Goal: Use online tool/utility: Utilize a website feature to perform a specific function

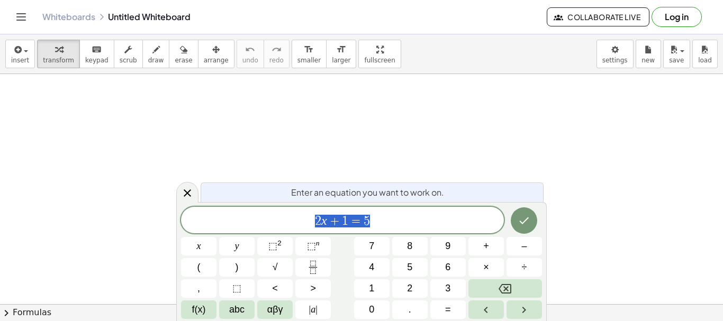
click at [182, 201] on div at bounding box center [187, 192] width 22 height 21
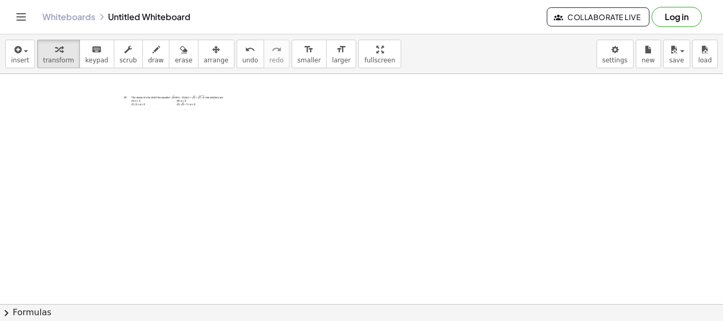
click at [177, 101] on div at bounding box center [175, 102] width 106 height 16
click at [206, 99] on div at bounding box center [175, 102] width 106 height 16
click at [336, 47] on icon "format_size" at bounding box center [341, 49] width 10 height 13
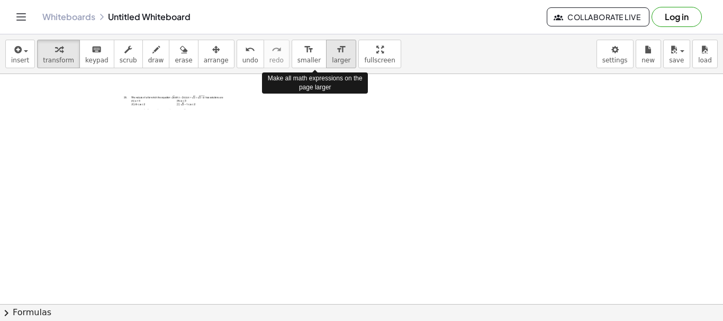
click at [336, 48] on icon "format_size" at bounding box center [341, 49] width 10 height 13
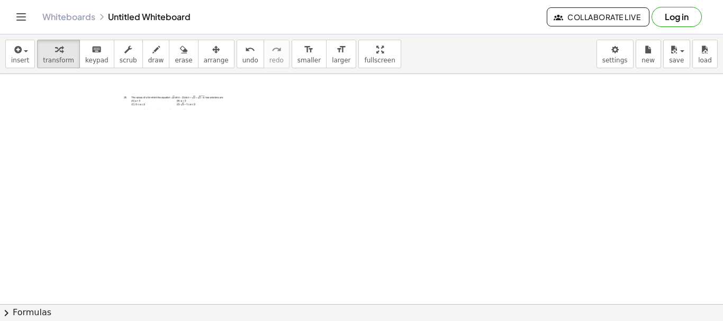
click at [177, 100] on div at bounding box center [175, 102] width 106 height 16
click at [212, 51] on icon "button" at bounding box center [215, 49] width 7 height 13
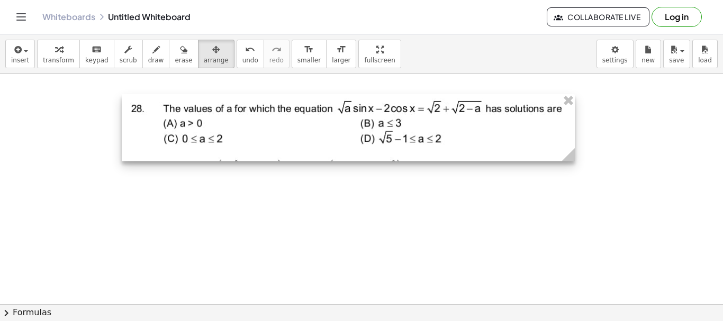
drag, startPoint x: 224, startPoint y: 110, endPoint x: 571, endPoint y: 341, distance: 417.5
click at [571, 321] on html "Graspable Math Activities Get Started Activity Bank Assigned Work Classes White…" at bounding box center [361, 160] width 723 height 321
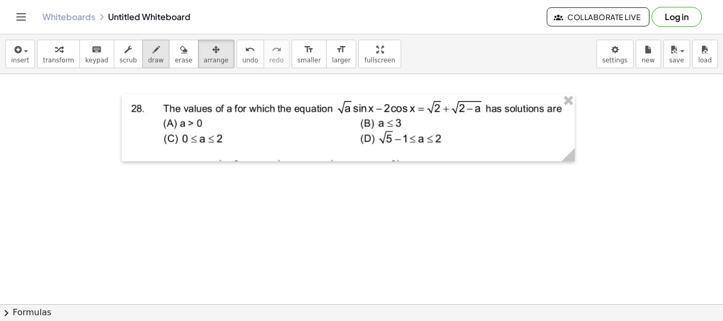
click at [148, 61] on span "draw" at bounding box center [156, 60] width 16 height 7
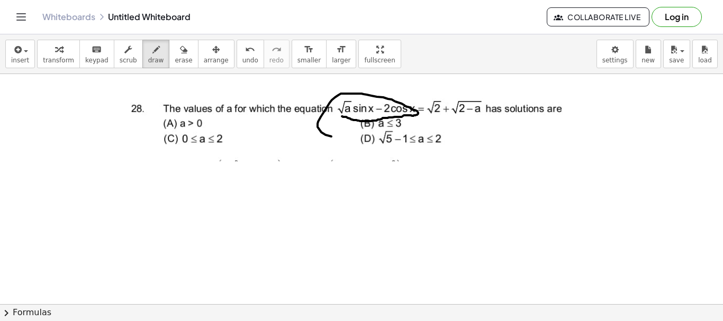
drag, startPoint x: 342, startPoint y: 116, endPoint x: 437, endPoint y: 94, distance: 97.4
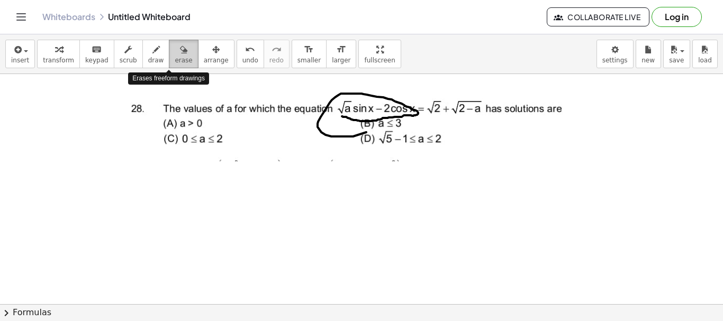
click at [175, 57] on span "erase" at bounding box center [183, 60] width 17 height 7
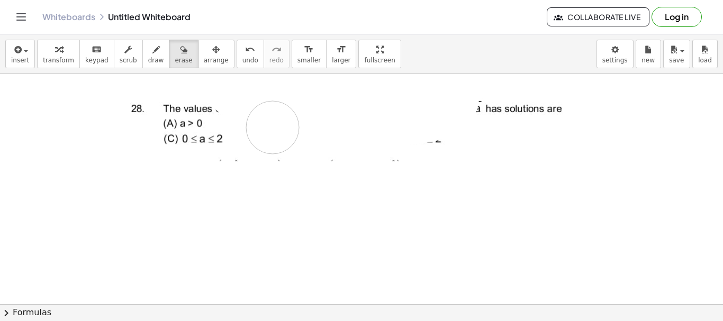
drag, startPoint x: 240, startPoint y: 92, endPoint x: 482, endPoint y: 71, distance: 242.7
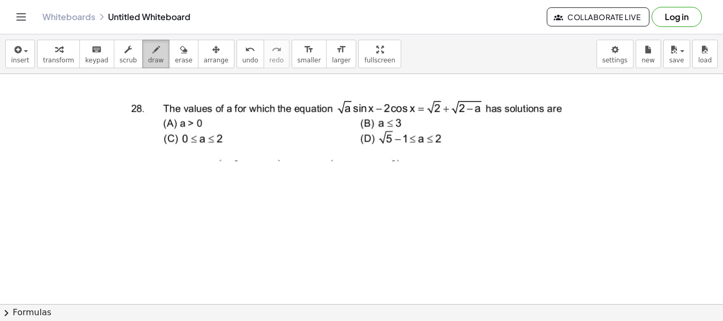
click at [148, 52] on div "button" at bounding box center [156, 49] width 16 height 13
click at [148, 55] on div "button" at bounding box center [156, 49] width 16 height 13
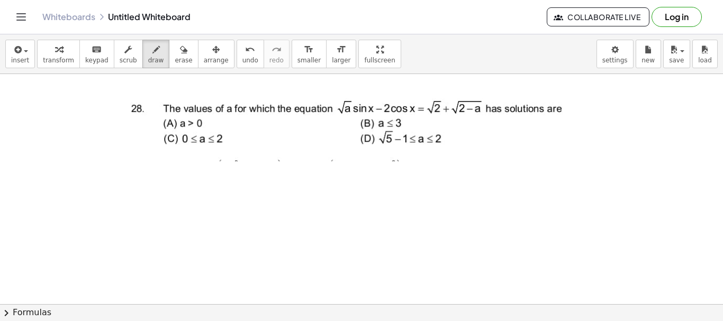
drag, startPoint x: 189, startPoint y: 177, endPoint x: 216, endPoint y: 163, distance: 30.1
drag, startPoint x: 213, startPoint y: 173, endPoint x: 244, endPoint y: 172, distance: 30.7
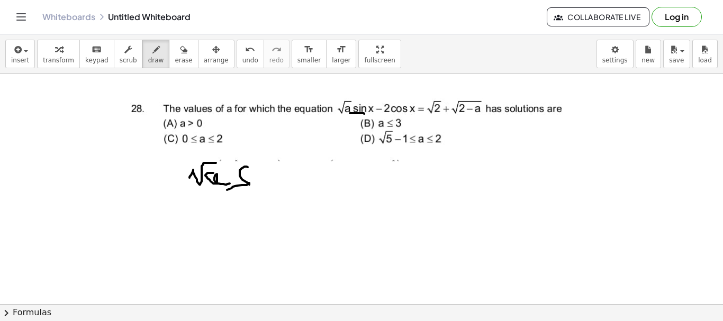
drag, startPoint x: 248, startPoint y: 167, endPoint x: 234, endPoint y: 179, distance: 18.4
drag, startPoint x: 268, startPoint y: 175, endPoint x: 284, endPoint y: 192, distance: 22.9
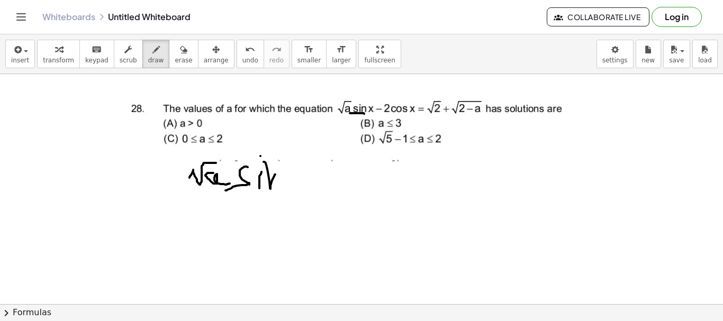
drag, startPoint x: 291, startPoint y: 175, endPoint x: 313, endPoint y: 196, distance: 31.1
drag, startPoint x: 159, startPoint y: 41, endPoint x: 214, endPoint y: 57, distance: 56.8
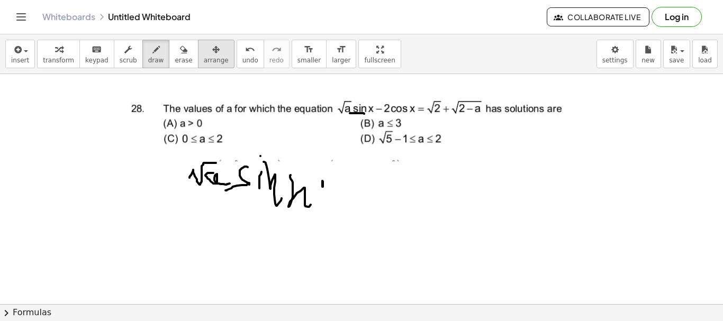
click at [185, 55] on div "transform keyboard keypad scrub draw erase arrange" at bounding box center [135, 54] width 197 height 29
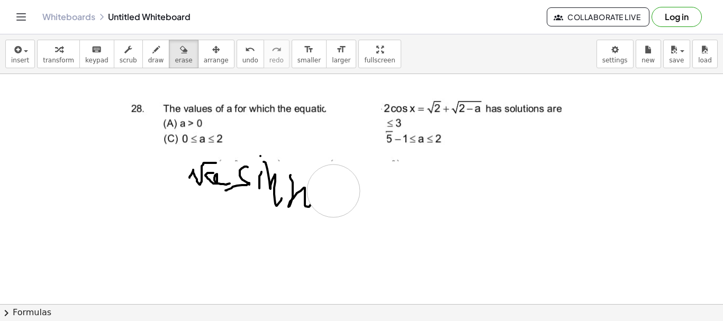
drag, startPoint x: 355, startPoint y: 224, endPoint x: 304, endPoint y: 136, distance: 101.2
click at [142, 48] on button "draw" at bounding box center [156, 54] width 28 height 29
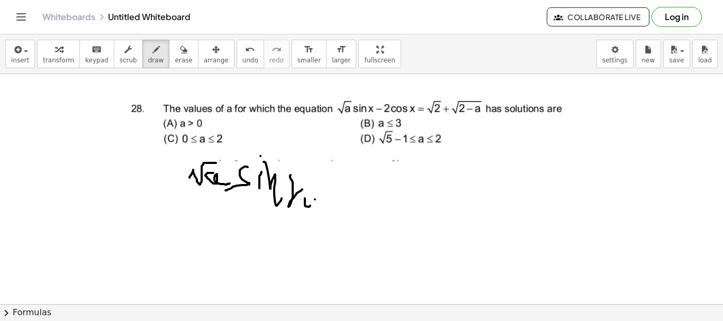
drag, startPoint x: 315, startPoint y: 200, endPoint x: 336, endPoint y: 199, distance: 21.2
drag, startPoint x: 358, startPoint y: 181, endPoint x: 373, endPoint y: 199, distance: 23.7
drag, startPoint x: 375, startPoint y: 200, endPoint x: 428, endPoint y: 196, distance: 53.1
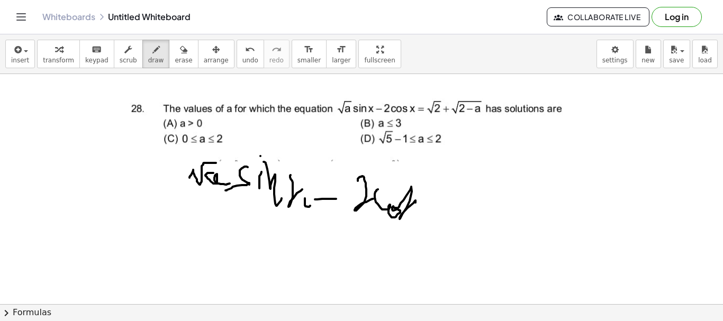
drag, startPoint x: 418, startPoint y: 226, endPoint x: 440, endPoint y: 225, distance: 22.8
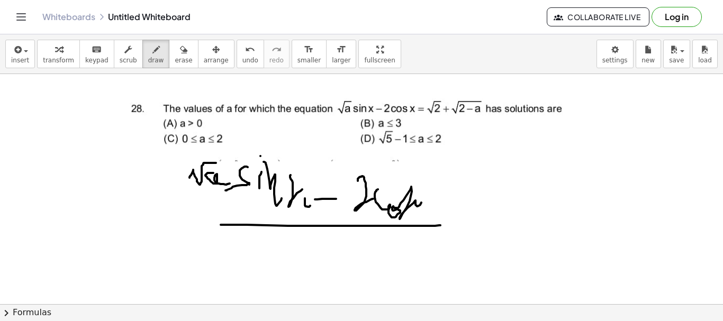
drag, startPoint x: 222, startPoint y: 146, endPoint x: 193, endPoint y: 73, distance: 78.8
click at [237, 65] on button "undo undo" at bounding box center [251, 54] width 28 height 29
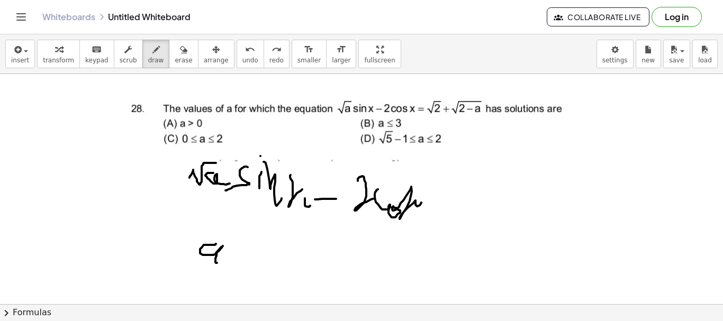
drag, startPoint x: 215, startPoint y: 245, endPoint x: 233, endPoint y: 254, distance: 19.9
drag, startPoint x: 220, startPoint y: 256, endPoint x: 234, endPoint y: 277, distance: 24.8
drag, startPoint x: 251, startPoint y: 267, endPoint x: 252, endPoint y: 277, distance: 10.1
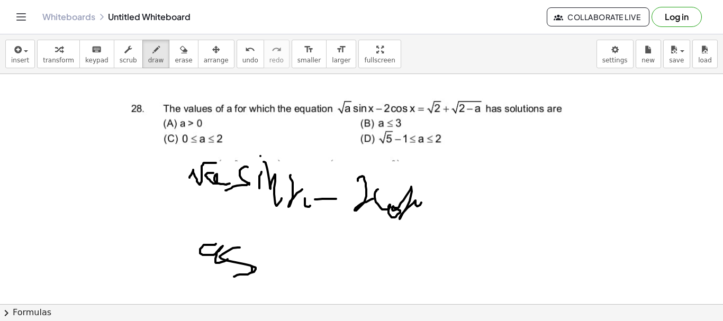
drag, startPoint x: 261, startPoint y: 262, endPoint x: 268, endPoint y: 267, distance: 9.1
drag, startPoint x: 257, startPoint y: 245, endPoint x: 274, endPoint y: 242, distance: 17.6
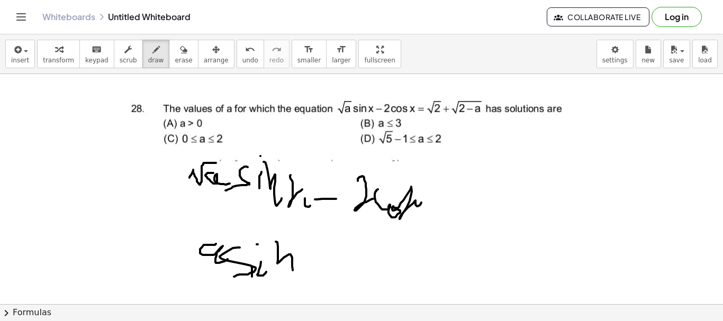
drag, startPoint x: 276, startPoint y: 242, endPoint x: 296, endPoint y: 267, distance: 32.3
drag, startPoint x: 296, startPoint y: 255, endPoint x: 322, endPoint y: 255, distance: 25.9
drag, startPoint x: 322, startPoint y: 255, endPoint x: 354, endPoint y: 269, distance: 35.5
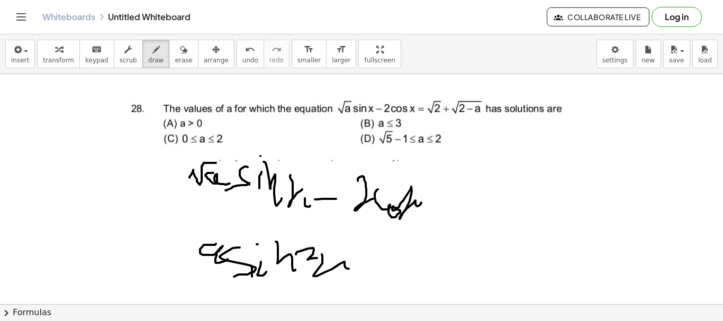
drag, startPoint x: 375, startPoint y: 252, endPoint x: 376, endPoint y: 261, distance: 9.0
drag, startPoint x: 354, startPoint y: 256, endPoint x: 466, endPoint y: 252, distance: 111.7
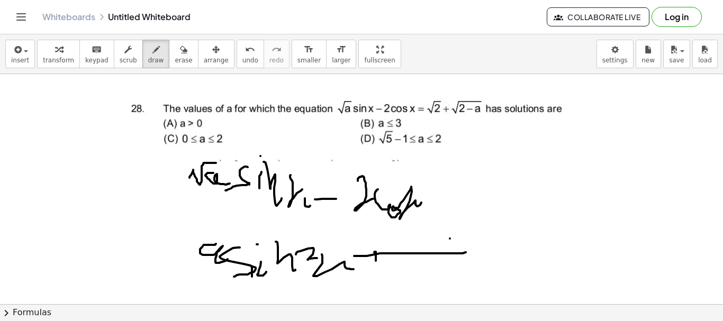
click at [245, 52] on icon "undo" at bounding box center [250, 49] width 10 height 13
click at [237, 61] on button "undo undo" at bounding box center [251, 54] width 28 height 29
drag, startPoint x: 365, startPoint y: 261, endPoint x: 385, endPoint y: 255, distance: 21.1
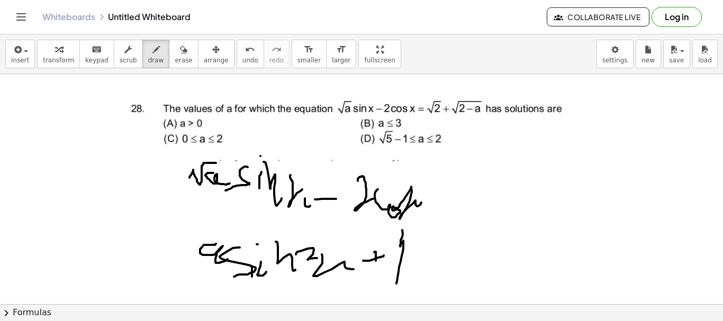
drag, startPoint x: 402, startPoint y: 230, endPoint x: 400, endPoint y: 280, distance: 50.3
drag, startPoint x: 412, startPoint y: 262, endPoint x: 434, endPoint y: 274, distance: 24.9
drag, startPoint x: 442, startPoint y: 266, endPoint x: 444, endPoint y: 286, distance: 19.6
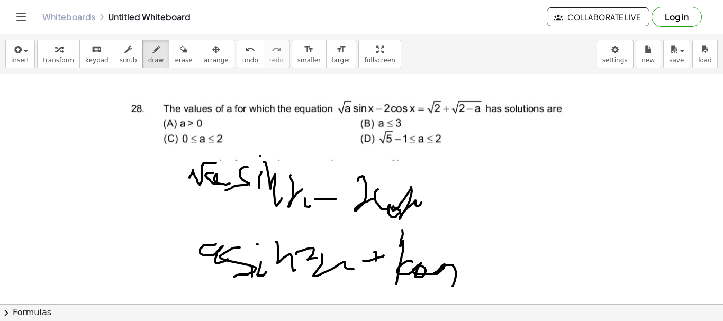
drag, startPoint x: 460, startPoint y: 265, endPoint x: 481, endPoint y: 280, distance: 26.5
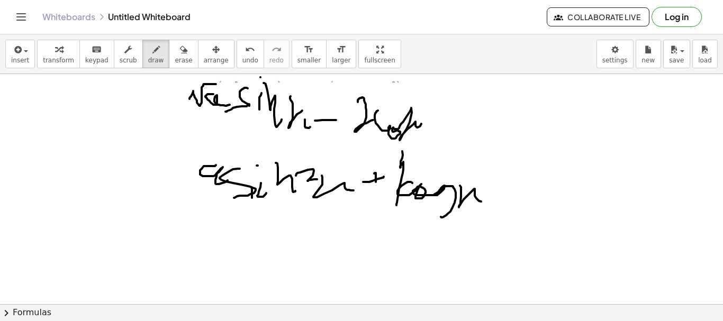
scroll to position [88, 0]
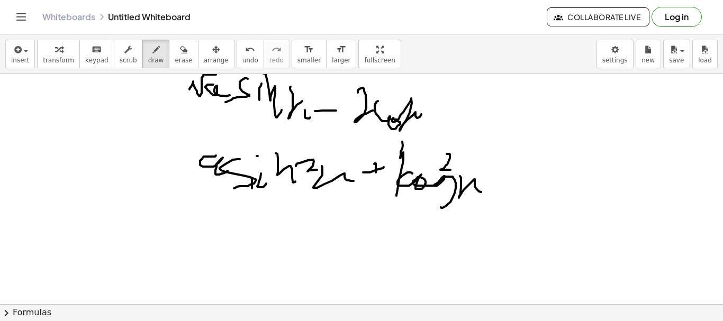
drag, startPoint x: 447, startPoint y: 154, endPoint x: 456, endPoint y: 171, distance: 19.2
click at [456, 171] on div at bounding box center [361, 250] width 723 height 529
drag, startPoint x: 500, startPoint y: 180, endPoint x: 518, endPoint y: 185, distance: 18.6
click at [517, 185] on div at bounding box center [361, 250] width 723 height 529
drag, startPoint x: 541, startPoint y: 171, endPoint x: 548, endPoint y: 170, distance: 6.9
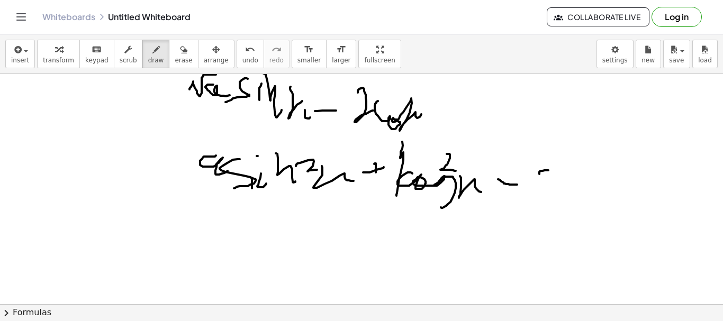
click at [548, 170] on div at bounding box center [361, 250] width 723 height 529
click at [237, 58] on button "undo undo" at bounding box center [251, 54] width 28 height 29
drag, startPoint x: 538, startPoint y: 162, endPoint x: 545, endPoint y: 189, distance: 27.5
click at [537, 192] on div at bounding box center [361, 250] width 723 height 529
drag, startPoint x: 546, startPoint y: 186, endPoint x: 610, endPoint y: 157, distance: 70.3
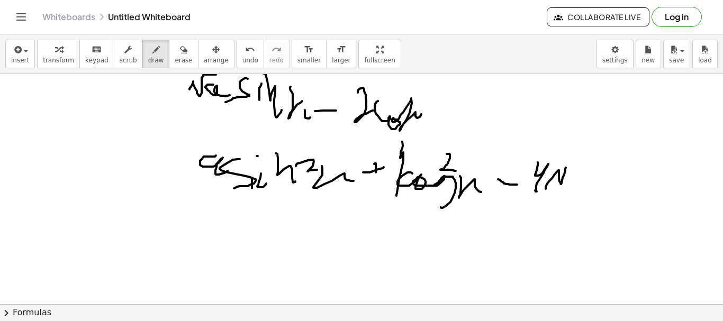
click at [610, 157] on div at bounding box center [361, 250] width 723 height 529
drag, startPoint x: 587, startPoint y: 173, endPoint x: 617, endPoint y: 187, distance: 32.2
click at [613, 187] on div at bounding box center [361, 250] width 723 height 529
drag, startPoint x: 624, startPoint y: 171, endPoint x: 627, endPoint y: 187, distance: 15.6
click at [627, 188] on div at bounding box center [361, 250] width 723 height 529
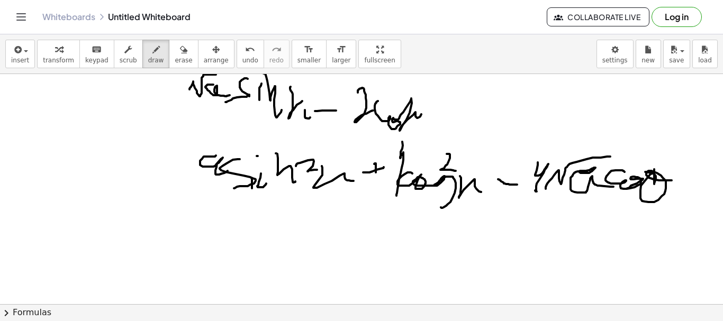
drag, startPoint x: 654, startPoint y: 173, endPoint x: 690, endPoint y: 167, distance: 36.4
click at [677, 180] on div at bounding box center [361, 250] width 723 height 529
drag
click at [671, 196] on div at bounding box center [361, 250] width 723 height 529
click at [686, 193] on div at bounding box center [361, 250] width 723 height 529
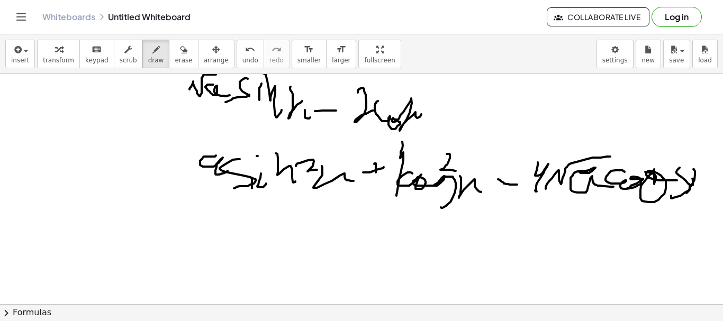
click at [693, 186] on div at bounding box center [361, 250] width 723 height 529
click at [702, 187] on div at bounding box center [361, 250] width 723 height 529
click at [710, 193] on div at bounding box center [361, 250] width 723 height 529
click at [722, 175] on div "×" at bounding box center [361, 189] width 723 height 230
click at [311, 189] on div at bounding box center [363, 250] width 726 height 529
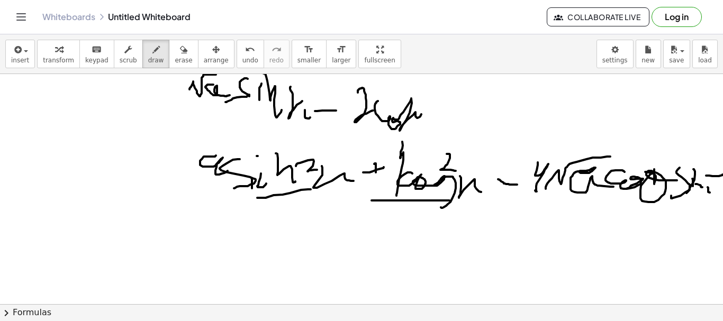
click at [585, 185] on div at bounding box center [363, 250] width 726 height 529
click at [245, 53] on icon "undo" at bounding box center [250, 49] width 10 height 13
click at [245, 55] on icon "undo" at bounding box center [250, 49] width 10 height 13
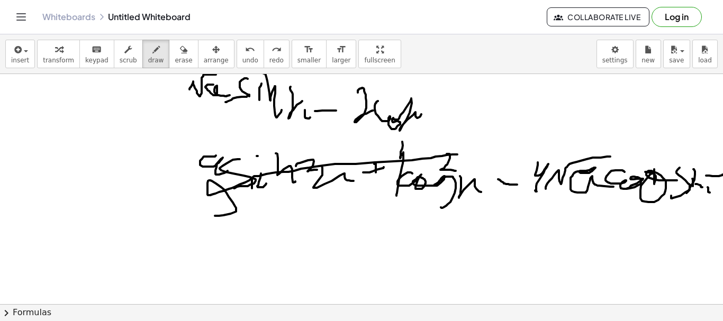
click at [202, 214] on div at bounding box center [363, 250] width 726 height 529
click at [236, 264] on div at bounding box center [363, 250] width 726 height 529
click at [265, 250] on div at bounding box center [363, 250] width 726 height 529
click at [289, 270] on div at bounding box center [363, 250] width 726 height 529
click at [278, 283] on div at bounding box center [363, 250] width 726 height 529
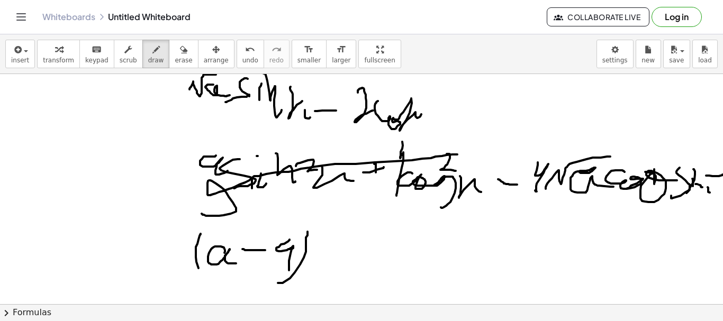
click at [220, 286] on div at bounding box center [363, 250] width 726 height 529
click at [310, 261] on div at bounding box center [363, 250] width 726 height 529
click at [323, 273] on div at bounding box center [363, 250] width 726 height 529
click at [329, 258] on div at bounding box center [363, 250] width 726 height 529
click at [329, 257] on div at bounding box center [363, 250] width 726 height 529
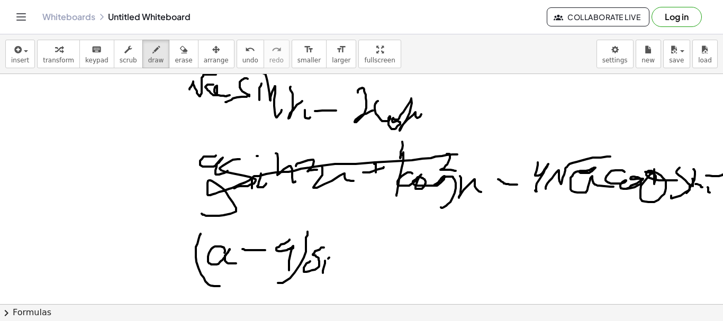
click at [329, 257] on div at bounding box center [363, 250] width 726 height 529
click at [356, 275] on div at bounding box center [363, 250] width 726 height 529
click at [377, 267] on div at bounding box center [363, 250] width 726 height 529
click at [415, 256] on div at bounding box center [363, 250] width 726 height 529
click at [454, 258] on div at bounding box center [363, 250] width 726 height 529
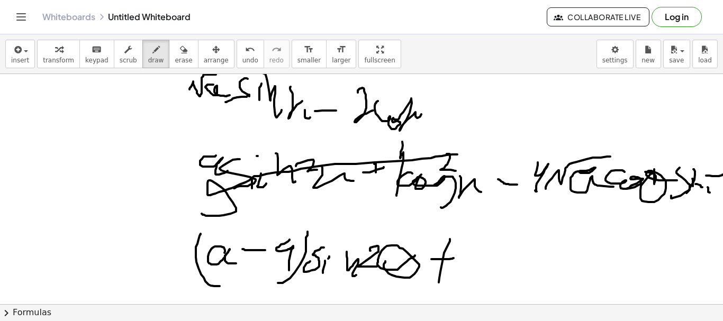
click at [439, 284] on div at bounding box center [363, 250] width 726 height 529
click at [470, 280] on div at bounding box center [363, 250] width 726 height 529
click at [529, 265] on div at bounding box center [363, 250] width 726 height 529
click at [561, 246] on div at bounding box center [363, 250] width 726 height 529
click at [556, 288] on div at bounding box center [363, 250] width 726 height 529
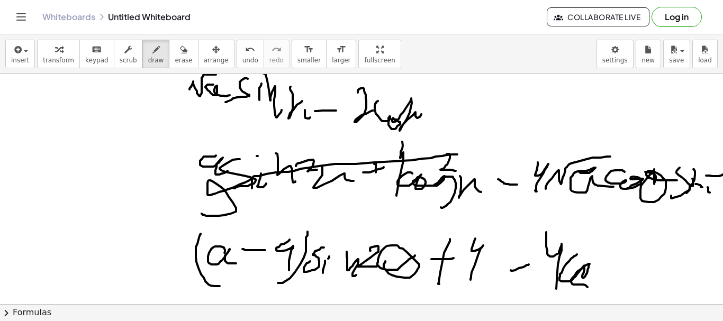
click at [585, 295] on div at bounding box center [363, 250] width 726 height 529
click at [245, 55] on icon "undo" at bounding box center [250, 49] width 10 height 13
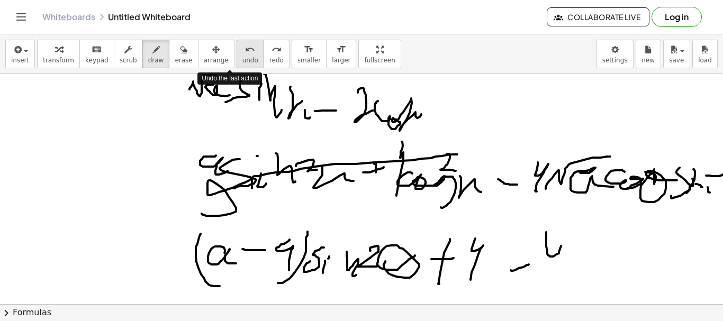
click at [245, 55] on icon "undo" at bounding box center [250, 49] width 10 height 13
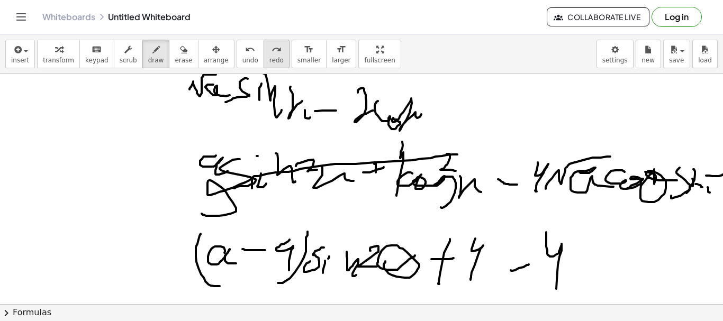
click at [271, 43] on icon "redo" at bounding box center [276, 49] width 10 height 13
